Goal: Task Accomplishment & Management: Manage account settings

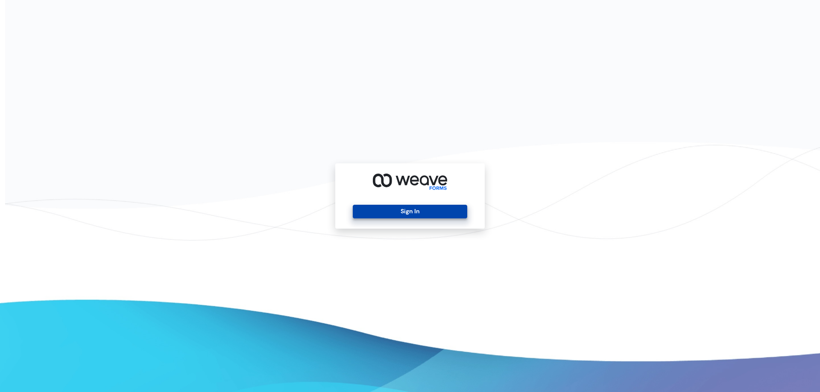
click at [413, 216] on button "Sign In" at bounding box center [410, 212] width 114 height 14
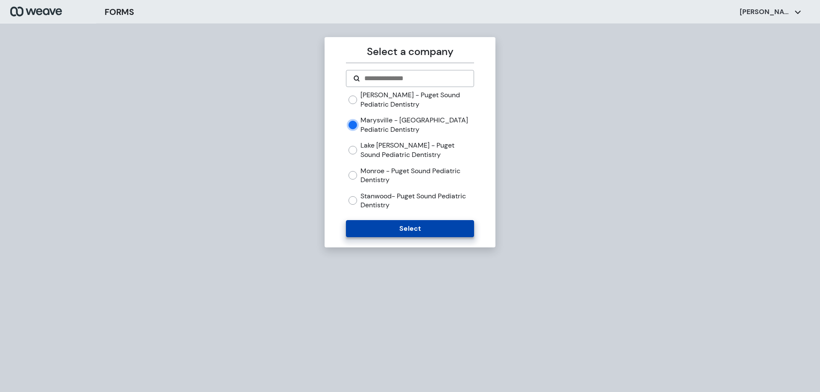
click at [405, 230] on button "Select" at bounding box center [410, 228] width 128 height 17
